Goal: Task Accomplishment & Management: Use online tool/utility

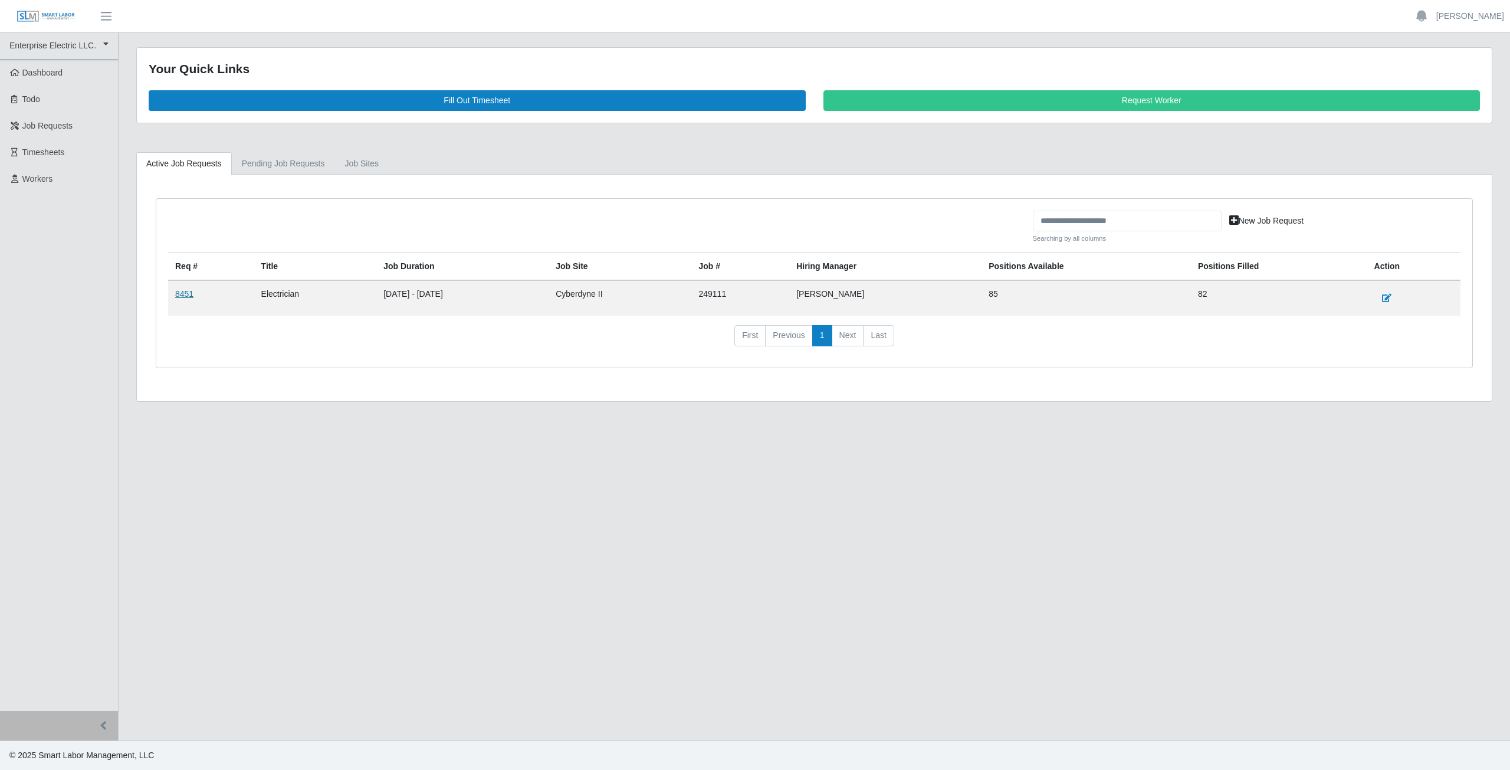
click at [188, 296] on link "8451" at bounding box center [184, 293] width 18 height 9
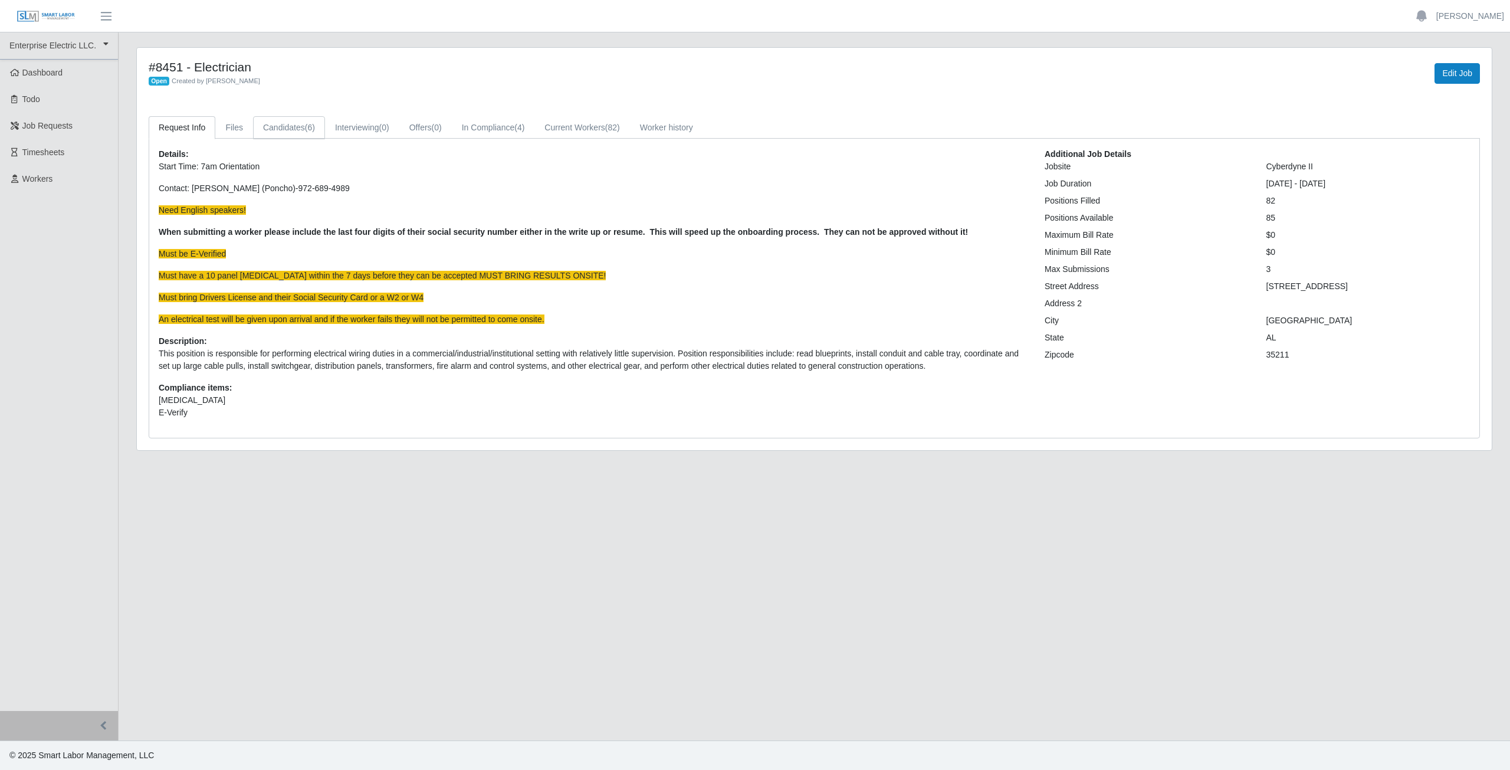
click at [284, 125] on link "Candidates (6)" at bounding box center [289, 127] width 72 height 23
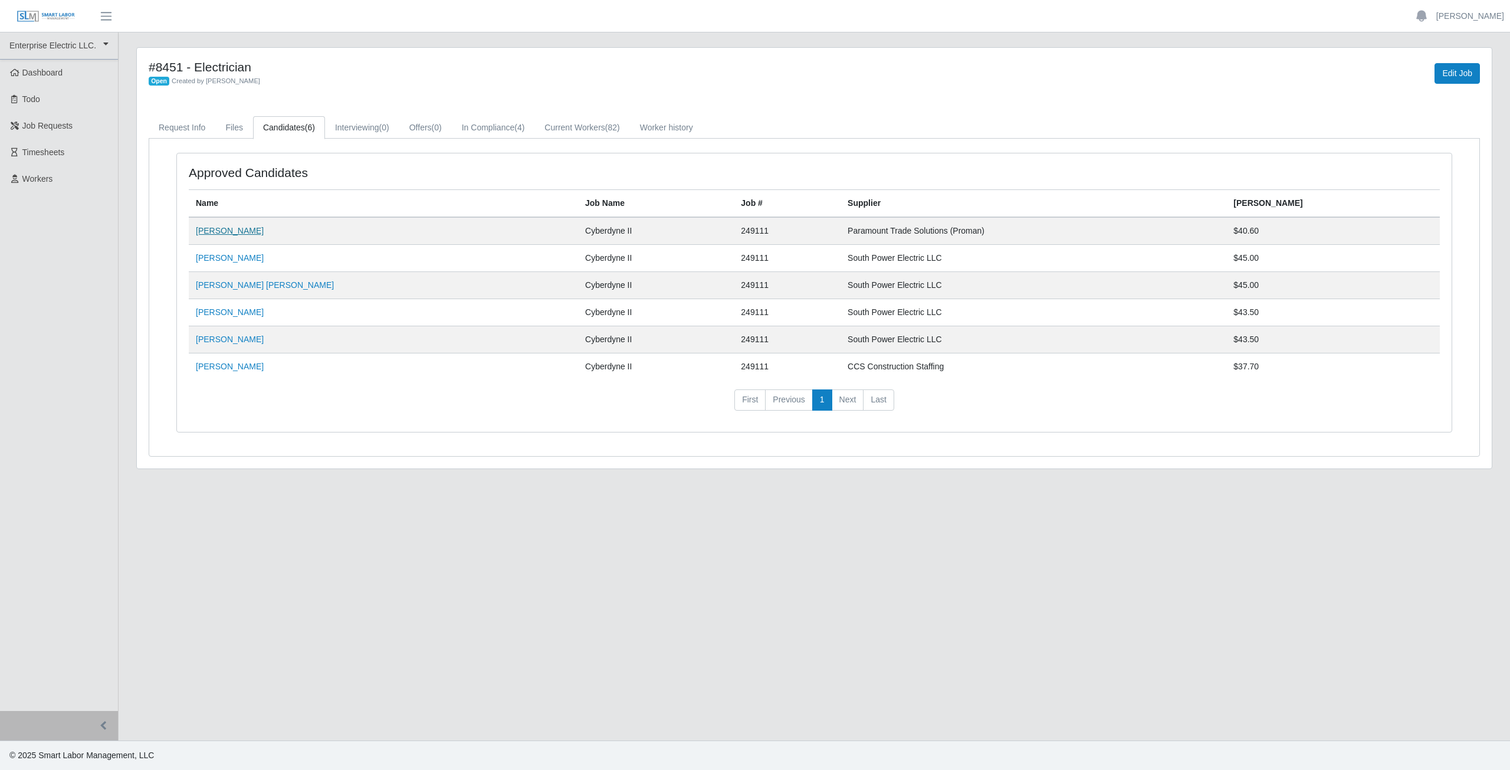
click at [228, 231] on link "[PERSON_NAME]" at bounding box center [230, 230] width 68 height 9
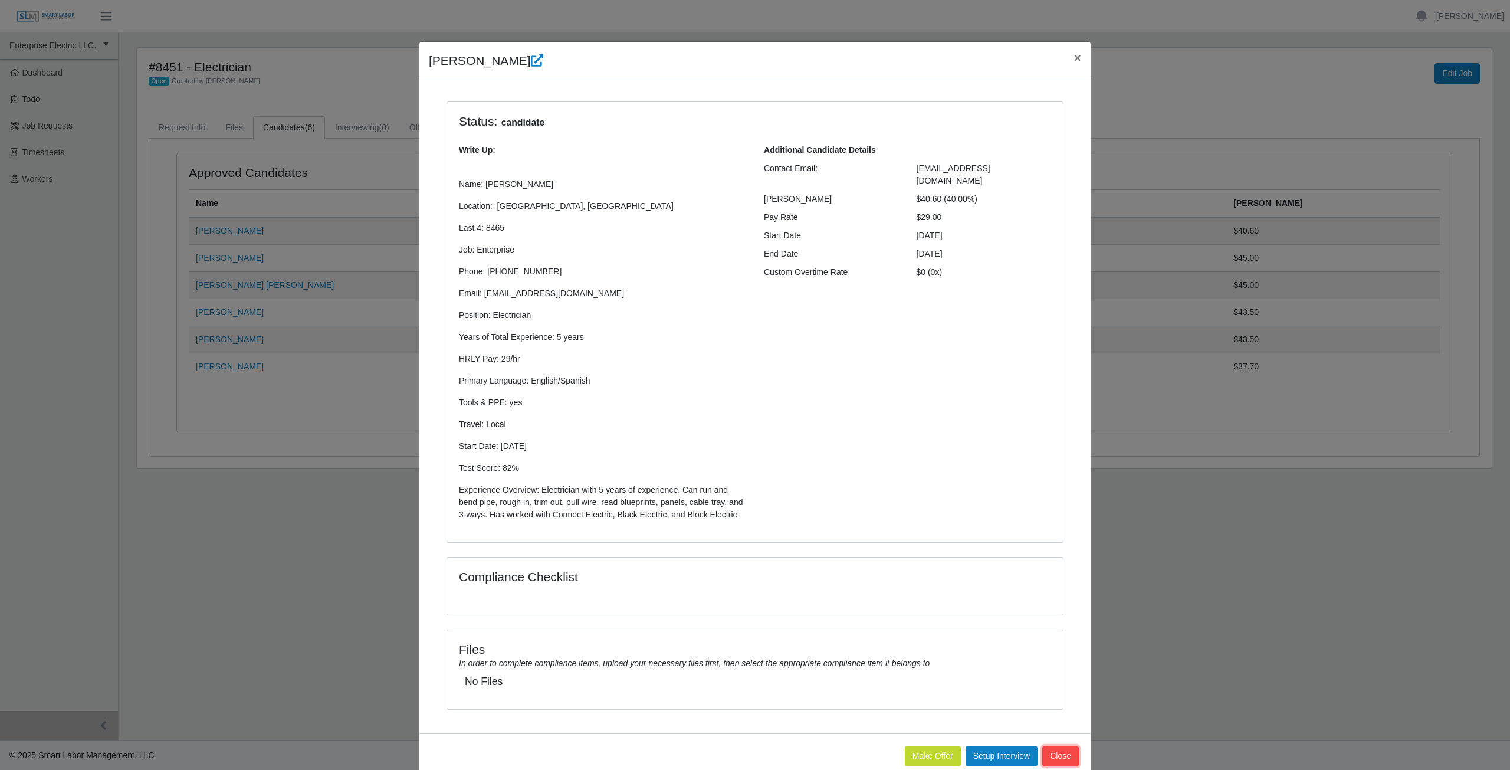
click at [1068, 754] on button "Close" at bounding box center [1060, 756] width 37 height 21
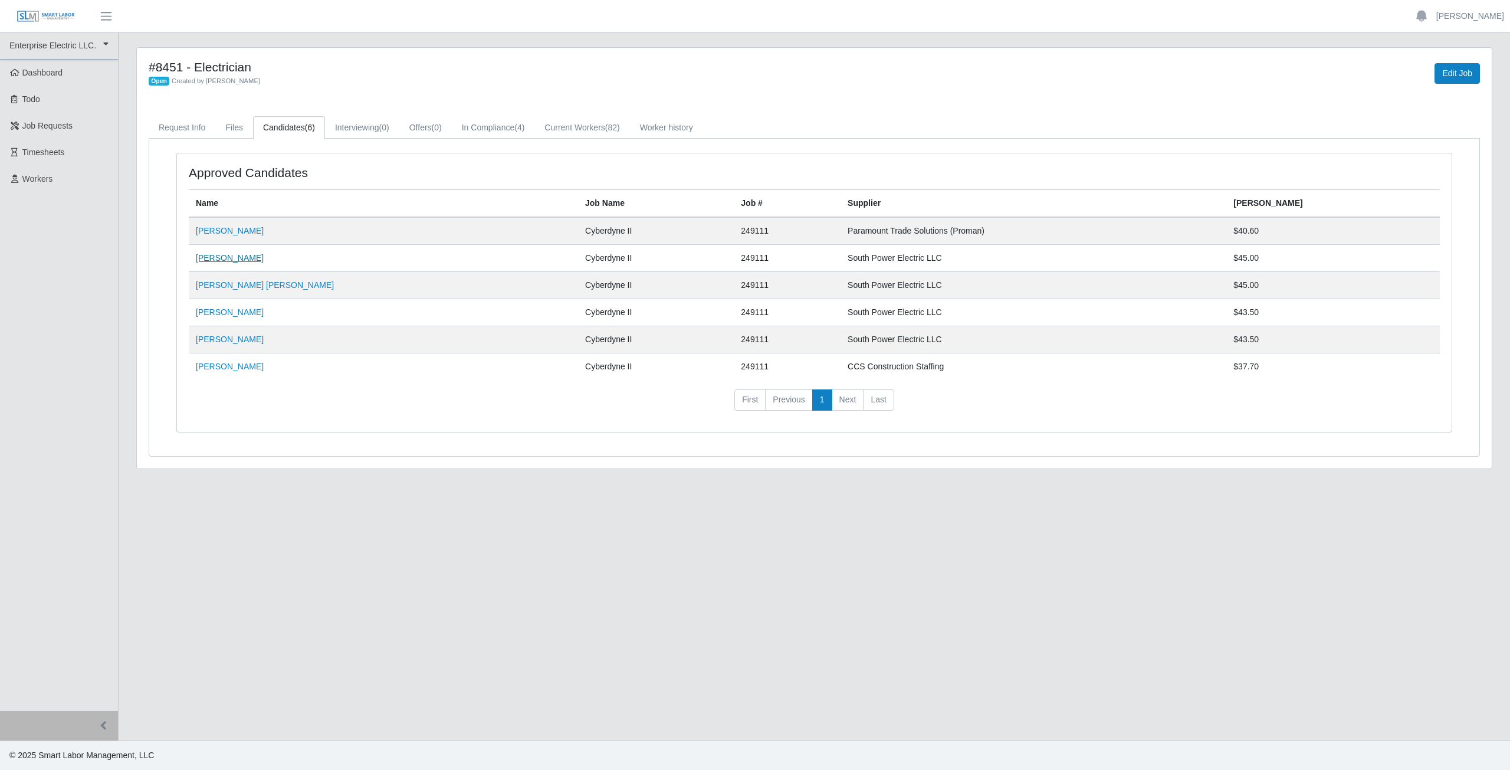
click at [230, 260] on link "[PERSON_NAME]" at bounding box center [230, 257] width 68 height 9
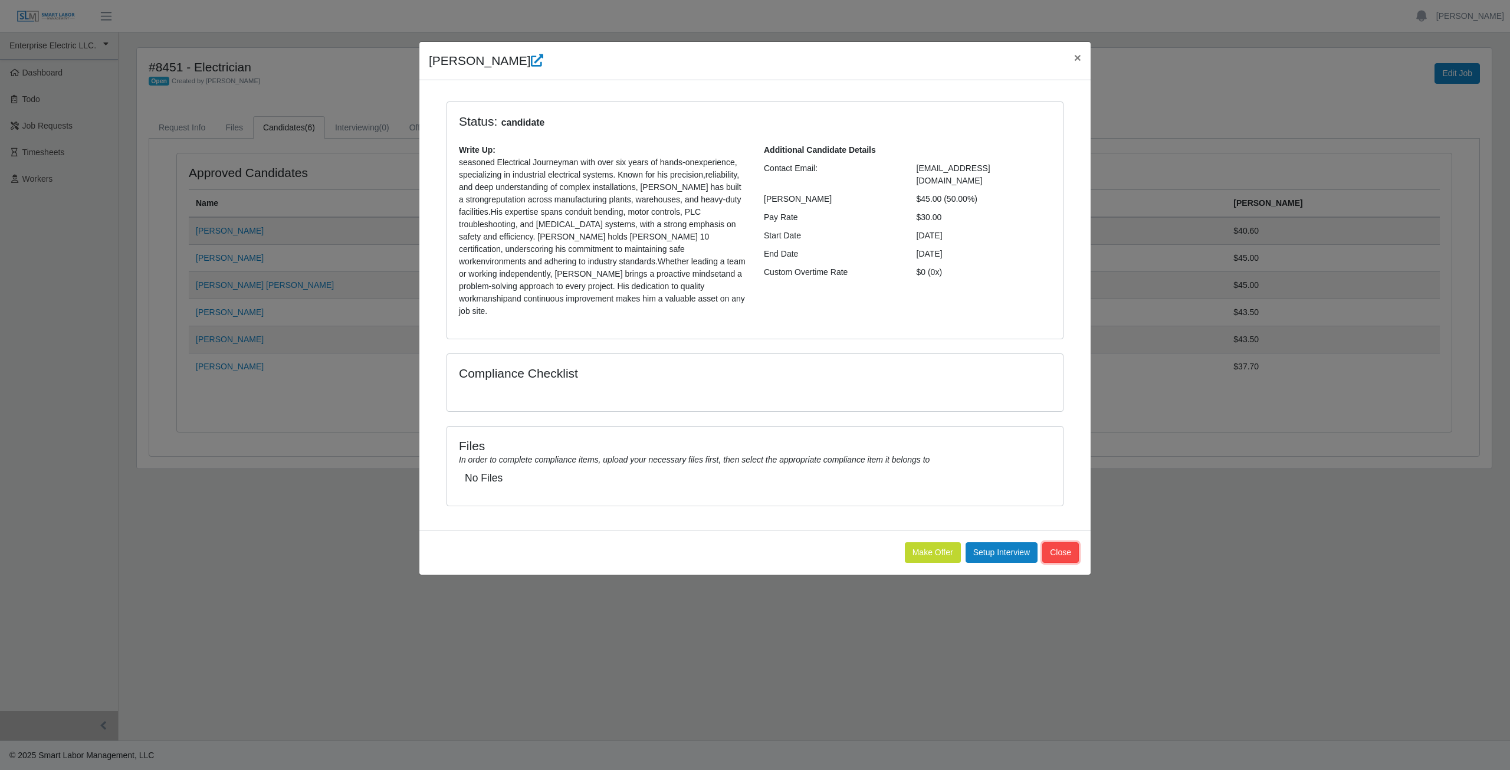
click at [1064, 544] on button "Close" at bounding box center [1060, 552] width 37 height 21
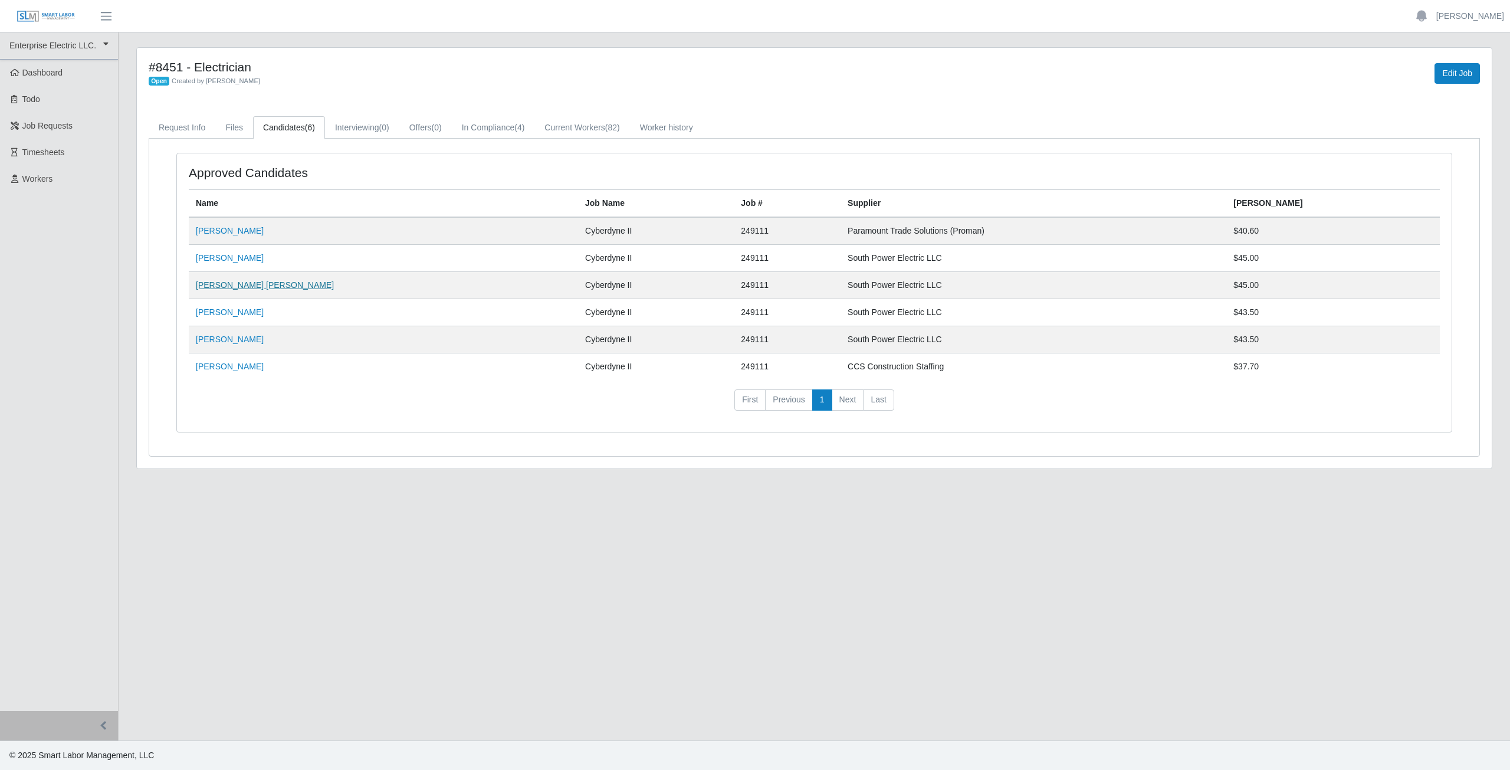
click at [231, 284] on link "[PERSON_NAME] [PERSON_NAME]" at bounding box center [265, 284] width 138 height 9
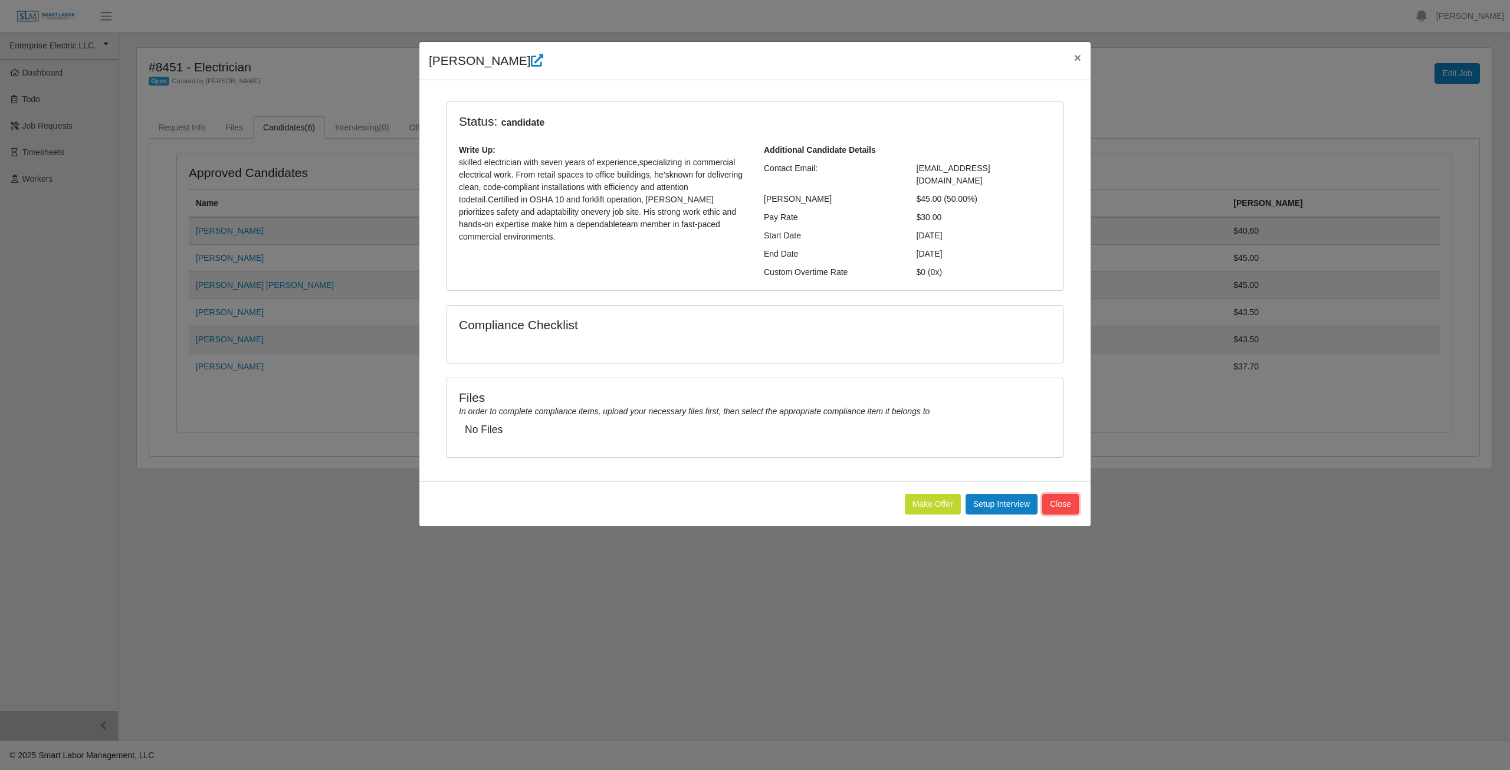
click at [1072, 494] on button "Close" at bounding box center [1060, 504] width 37 height 21
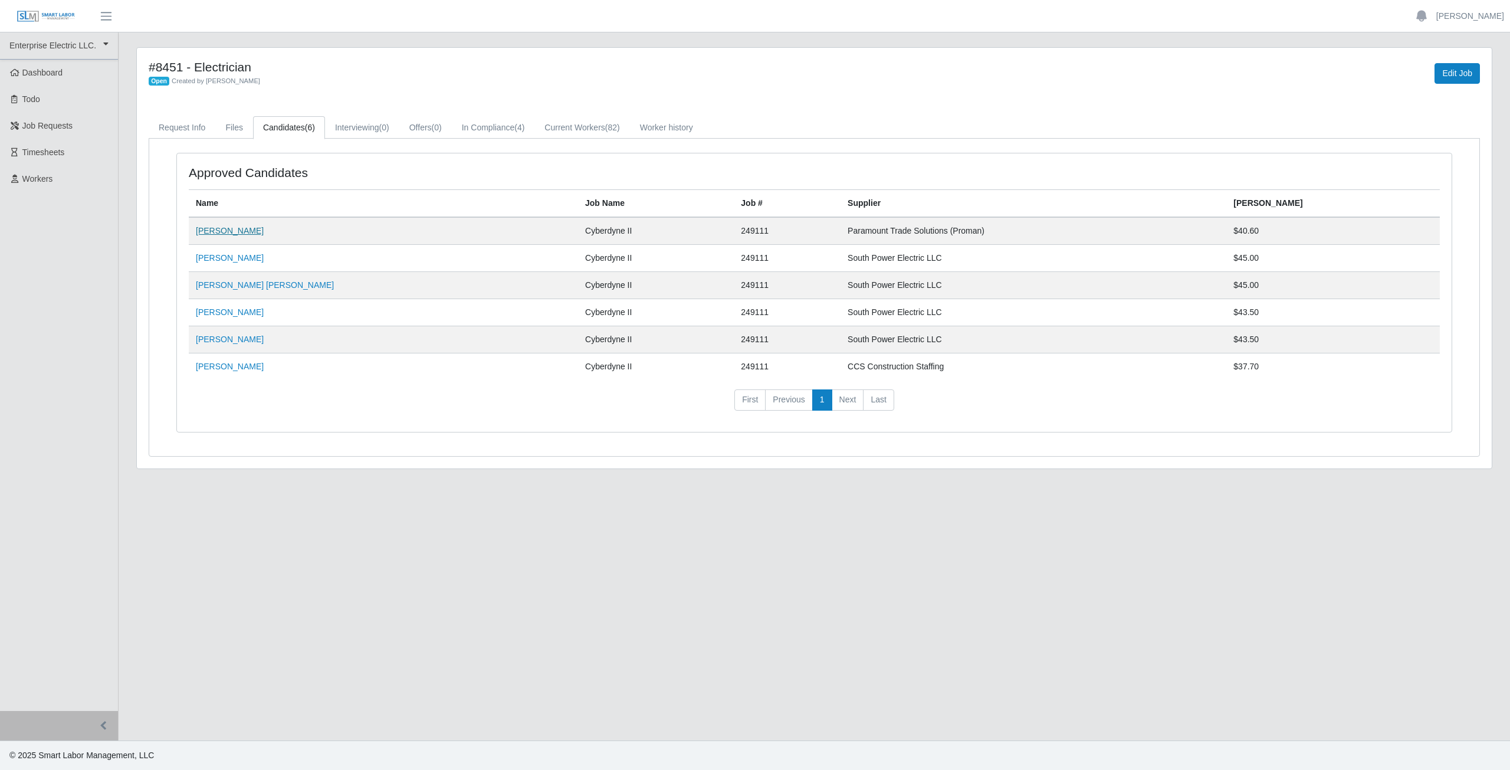
click at [221, 231] on link "[PERSON_NAME]" at bounding box center [230, 230] width 68 height 9
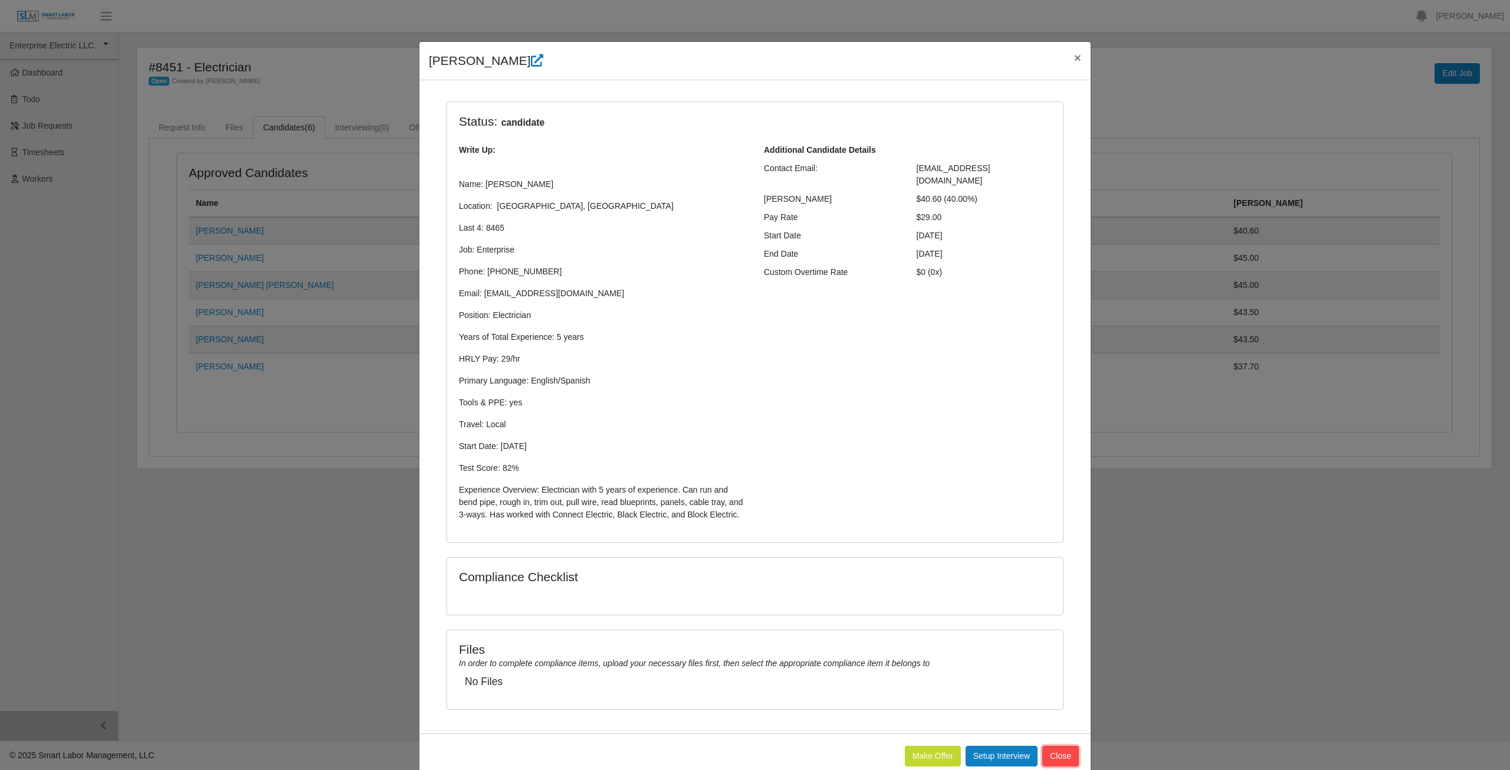
click at [1058, 758] on button "Close" at bounding box center [1060, 756] width 37 height 21
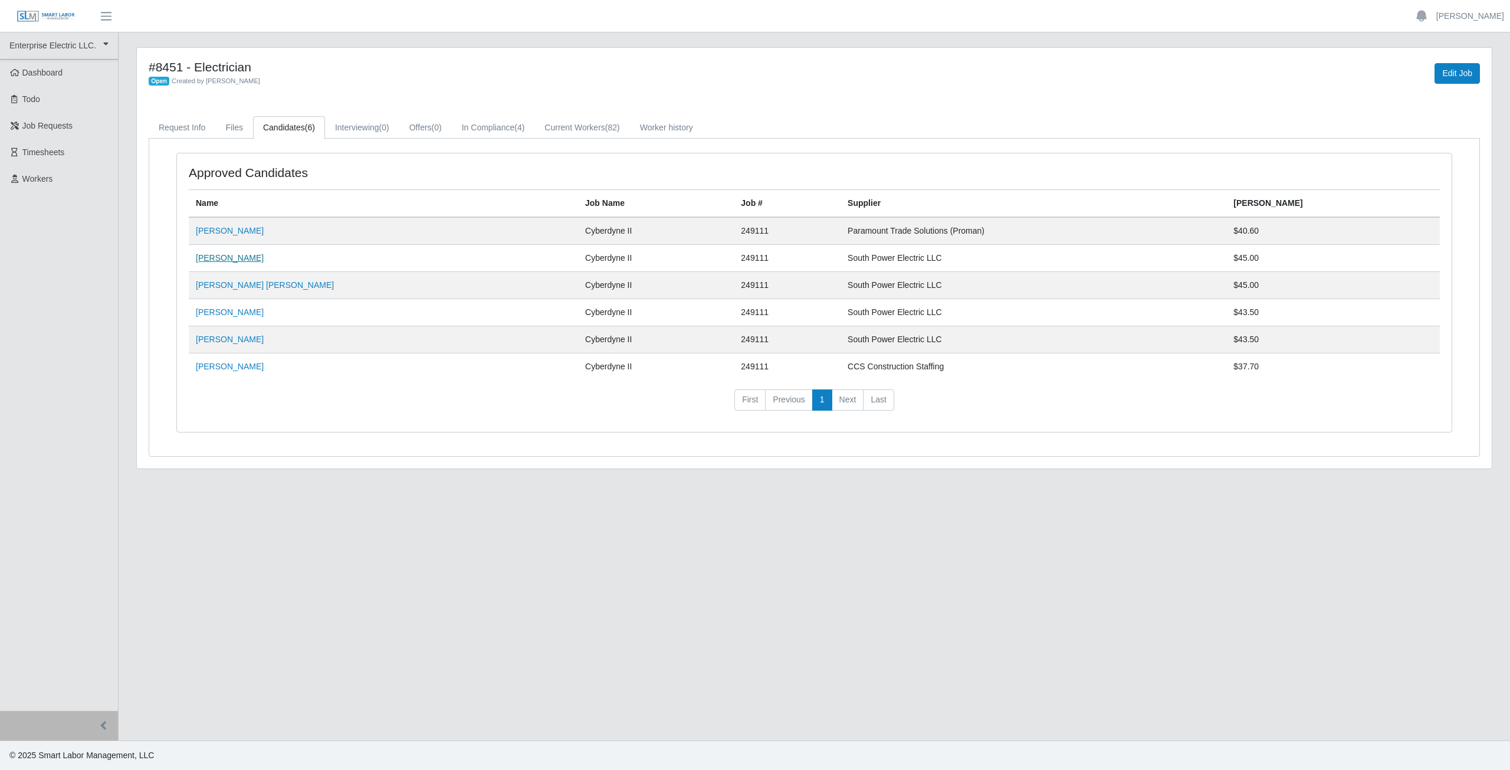
click at [215, 256] on link "[PERSON_NAME]" at bounding box center [230, 257] width 68 height 9
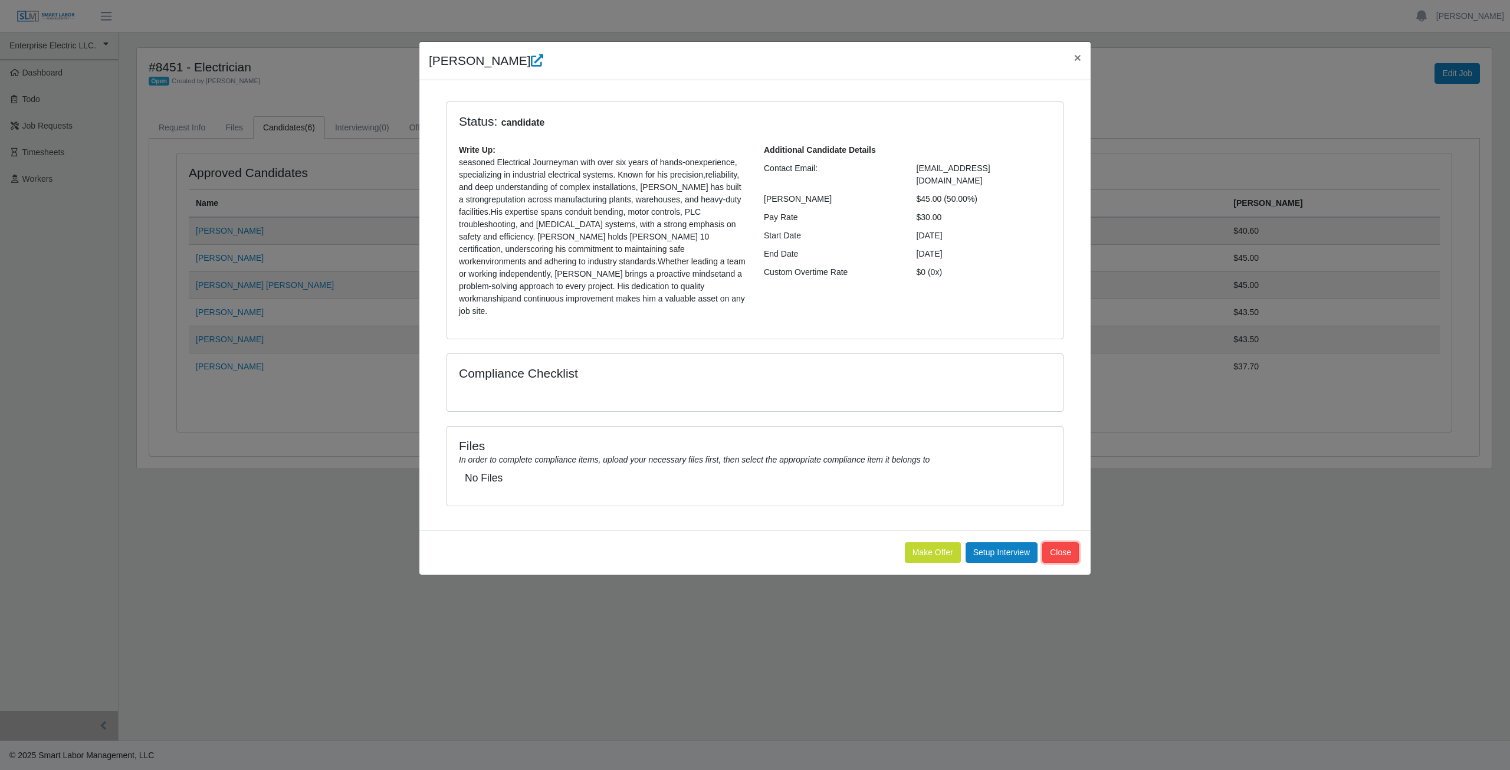
click at [1067, 543] on button "Close" at bounding box center [1060, 552] width 37 height 21
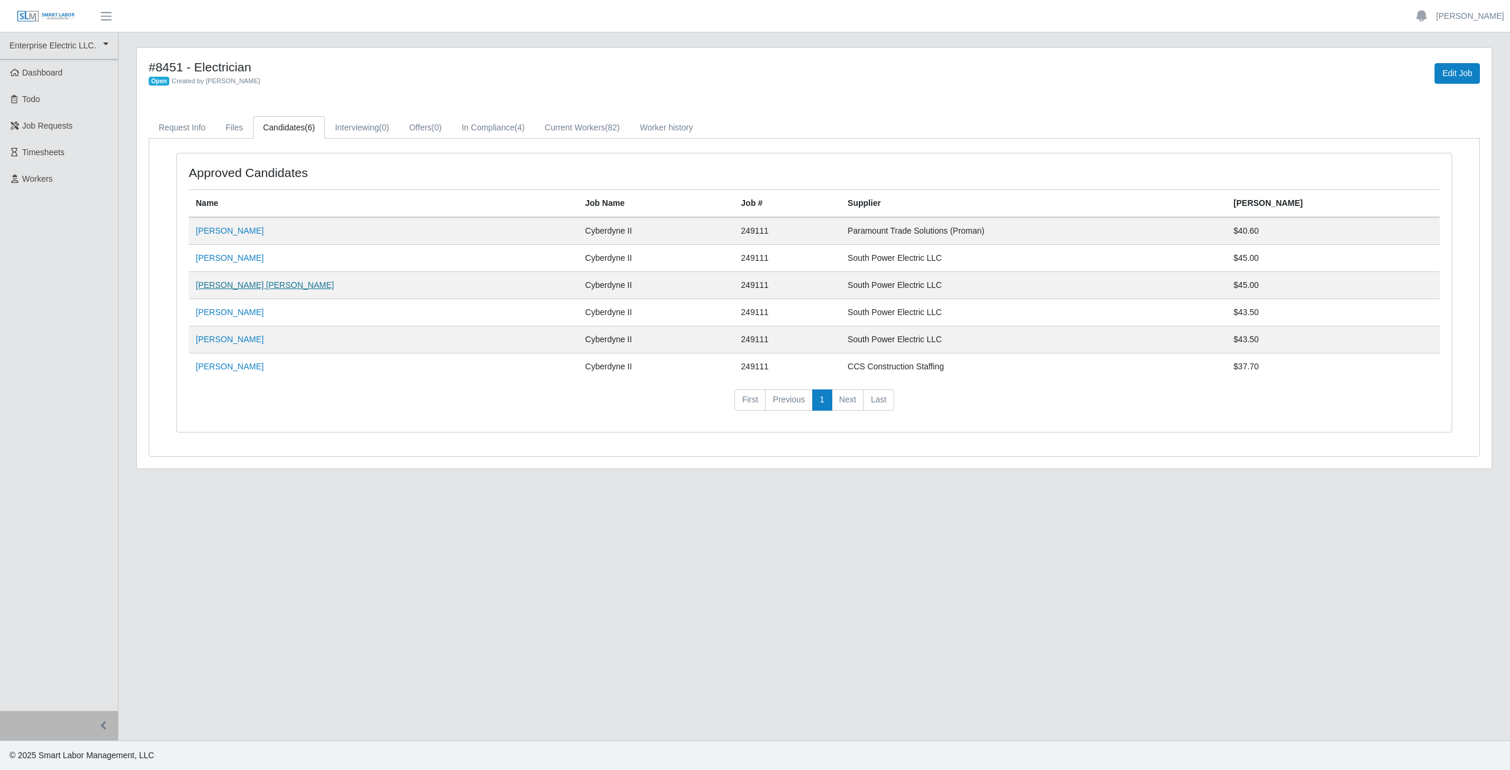
click at [252, 285] on link "[PERSON_NAME] [PERSON_NAME]" at bounding box center [265, 284] width 138 height 9
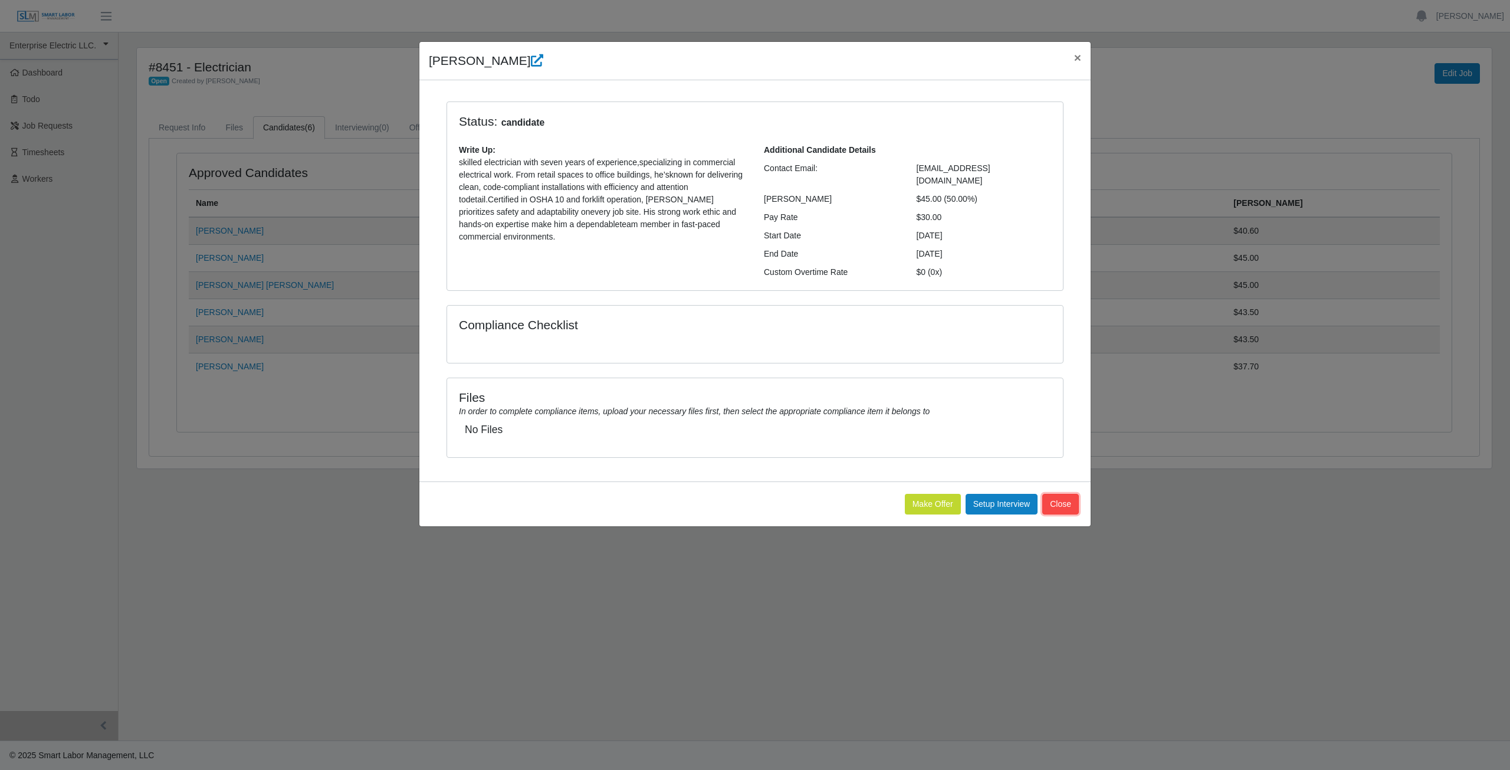
click at [1068, 494] on button "Close" at bounding box center [1060, 504] width 37 height 21
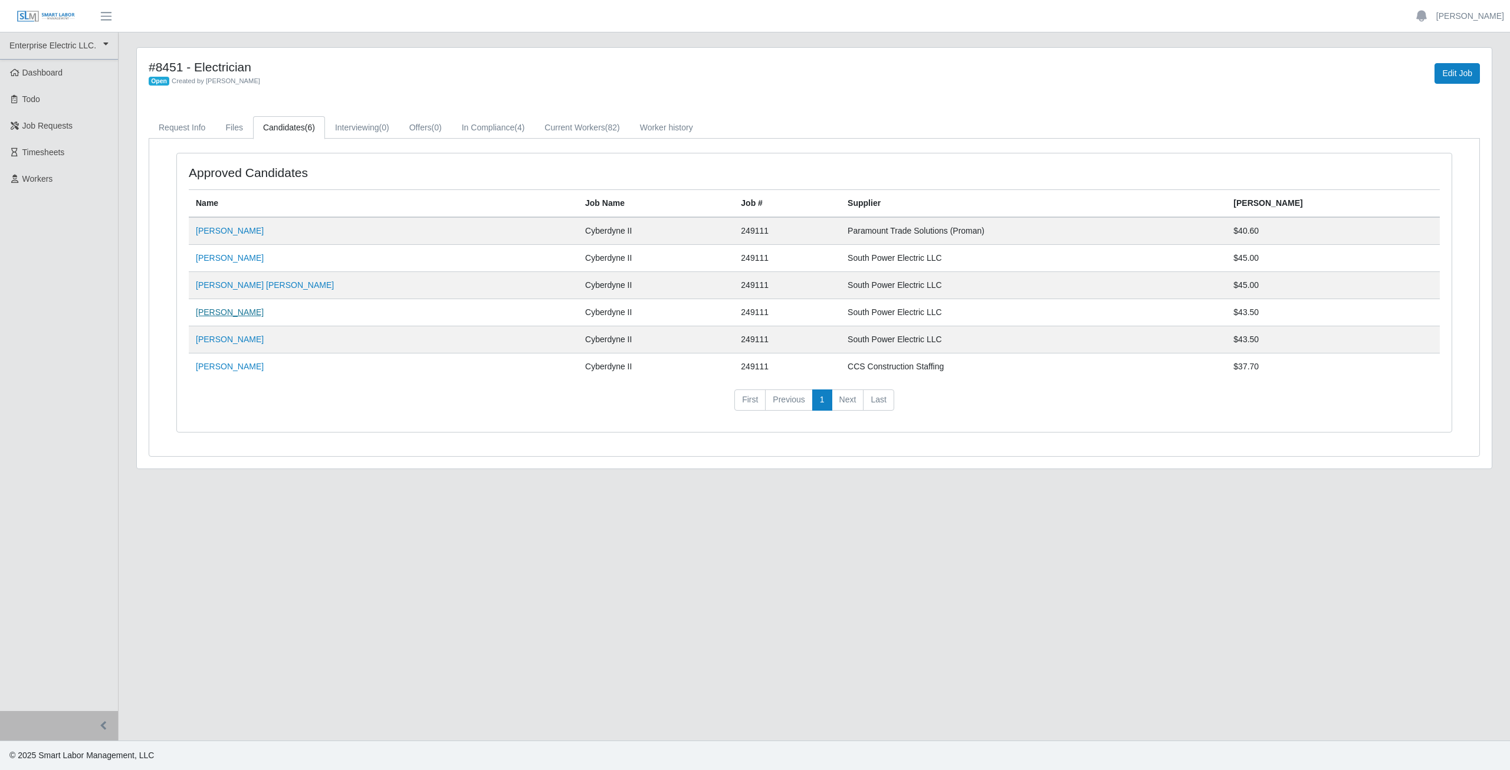
click at [233, 311] on link "[PERSON_NAME]" at bounding box center [230, 311] width 68 height 9
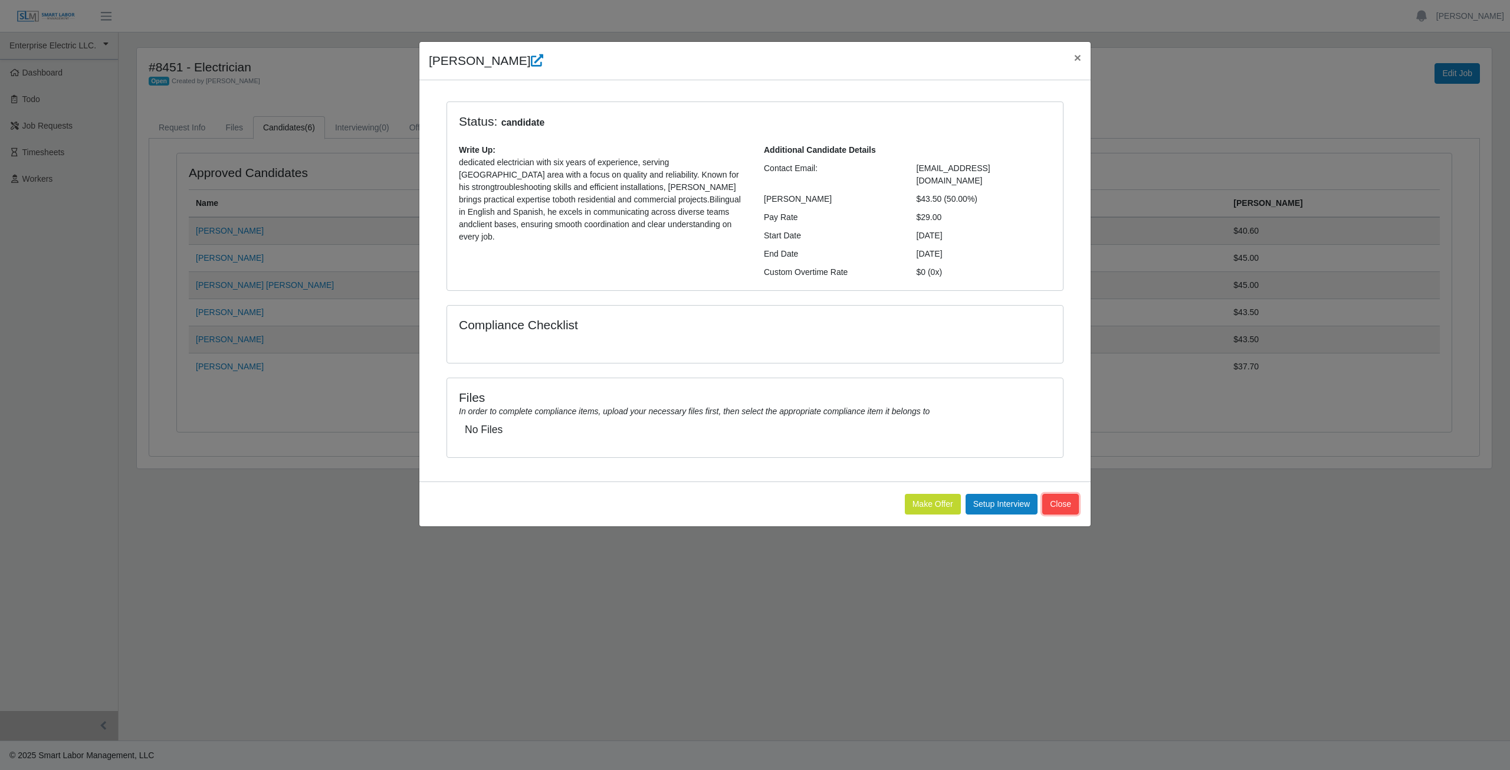
click at [1061, 494] on button "Close" at bounding box center [1060, 504] width 37 height 21
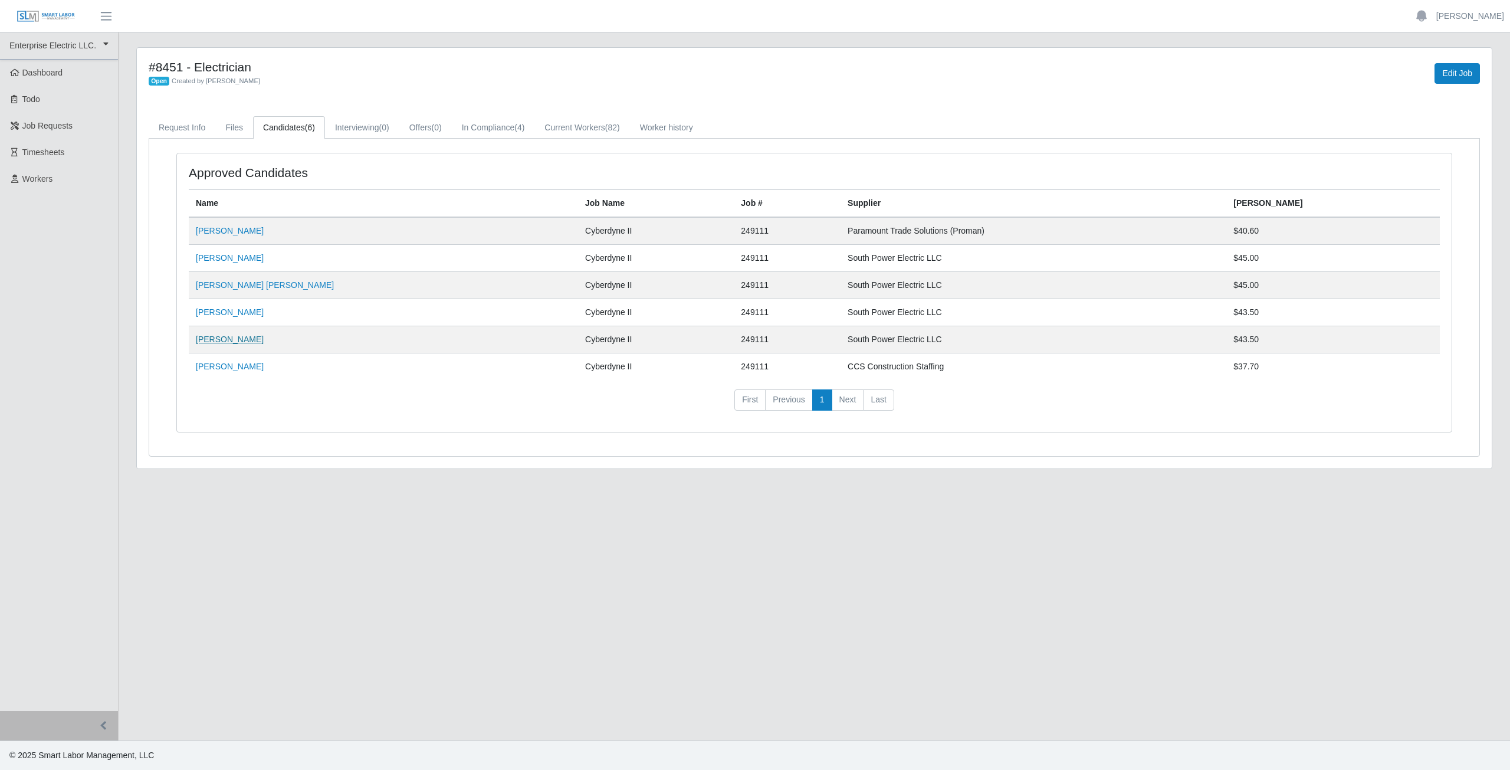
click at [241, 344] on link "[PERSON_NAME]" at bounding box center [230, 338] width 68 height 9
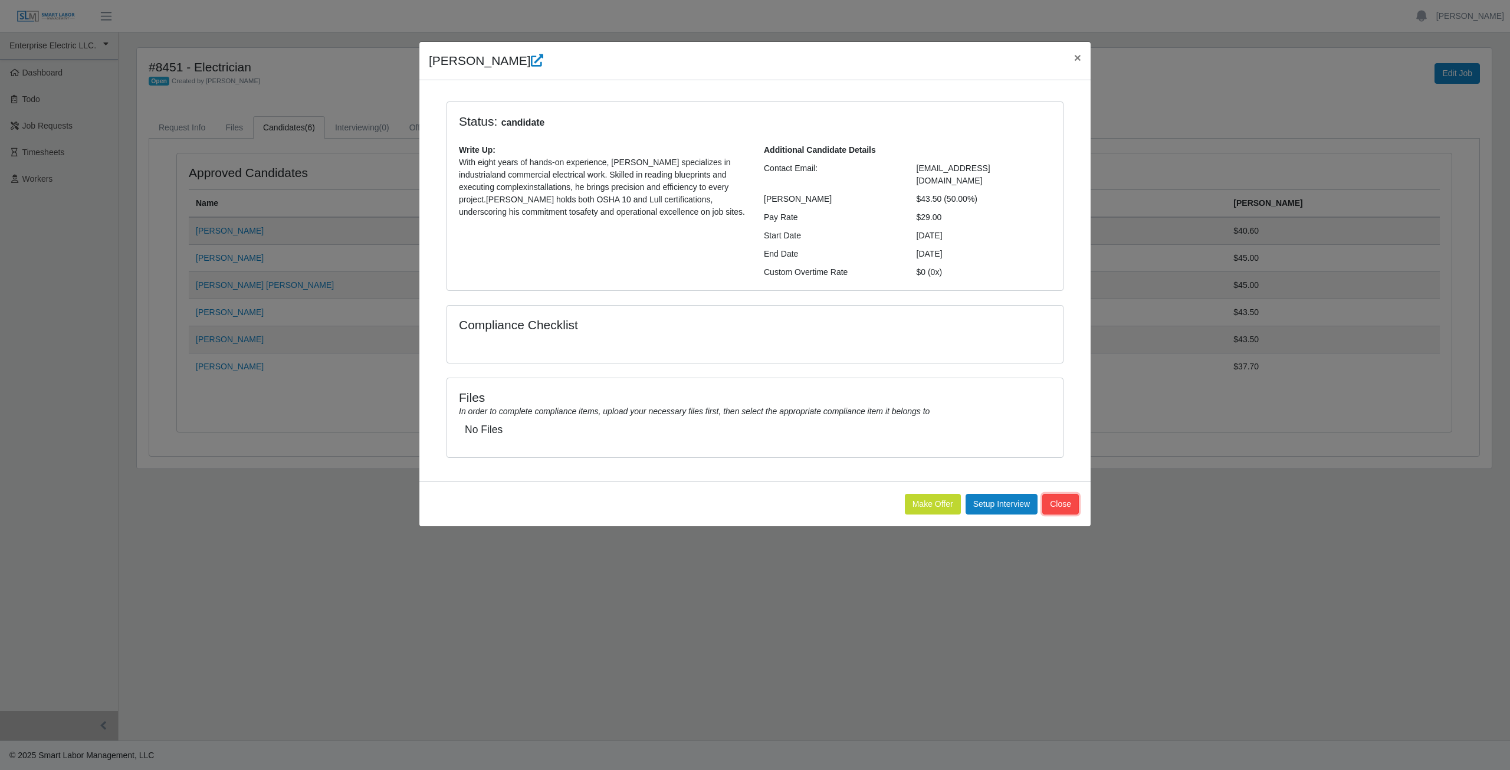
click at [1057, 496] on button "Close" at bounding box center [1060, 504] width 37 height 21
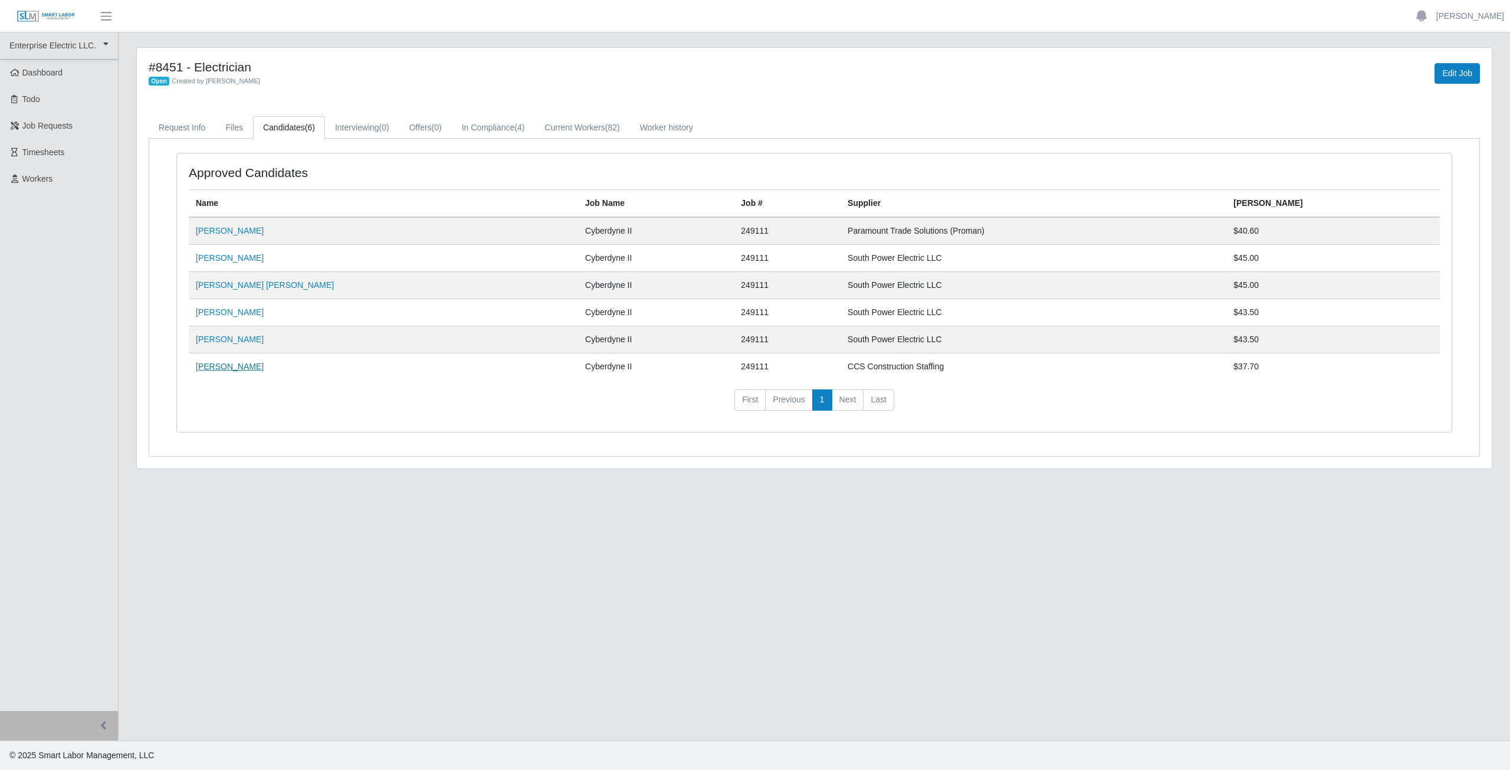
click at [221, 365] on link "[PERSON_NAME]" at bounding box center [230, 366] width 68 height 9
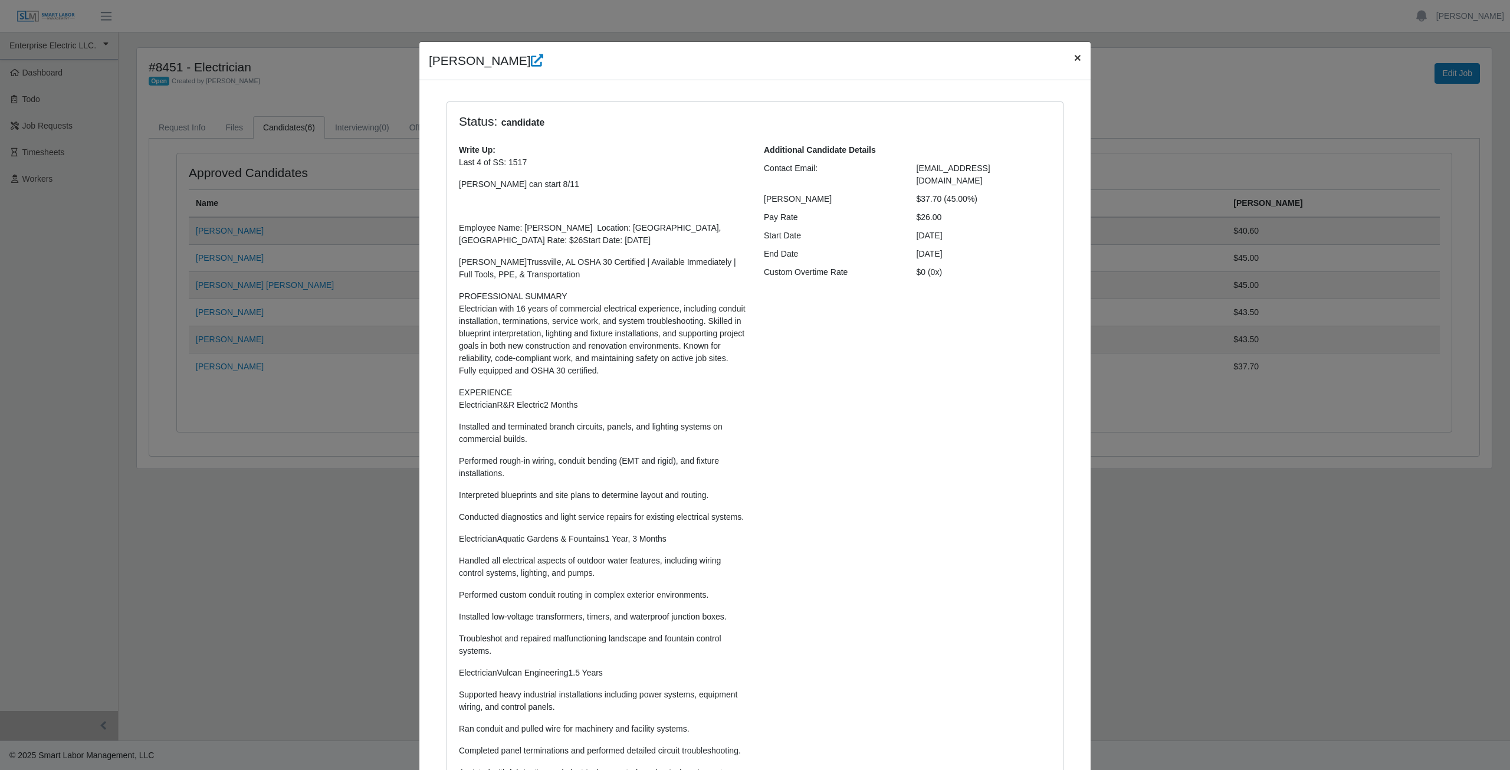
click at [1074, 58] on span "×" at bounding box center [1077, 58] width 7 height 14
